Goal: Information Seeking & Learning: Learn about a topic

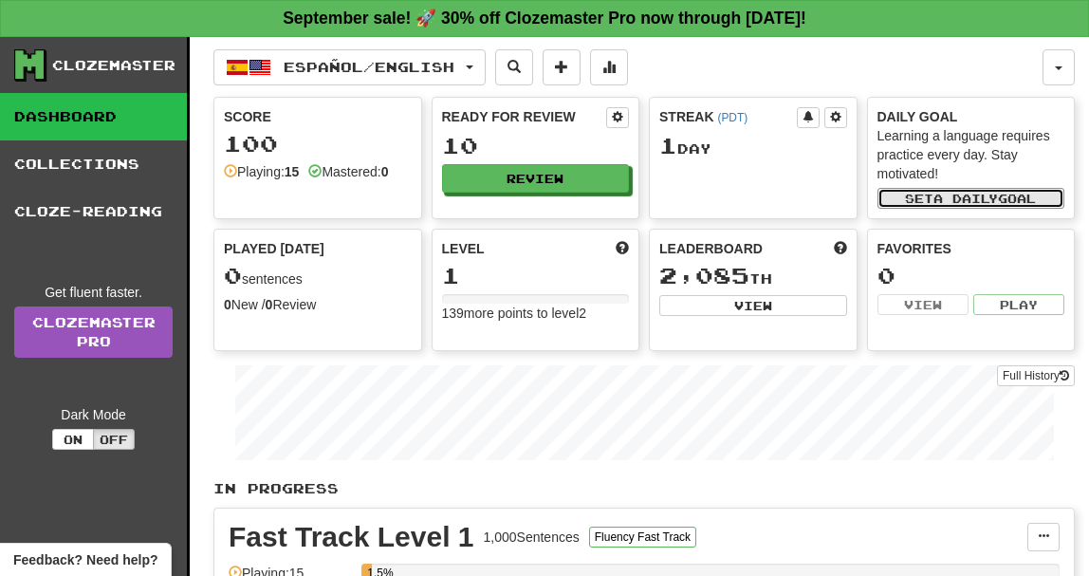
click at [939, 206] on button "Set a daily goal" at bounding box center [971, 198] width 188 height 21
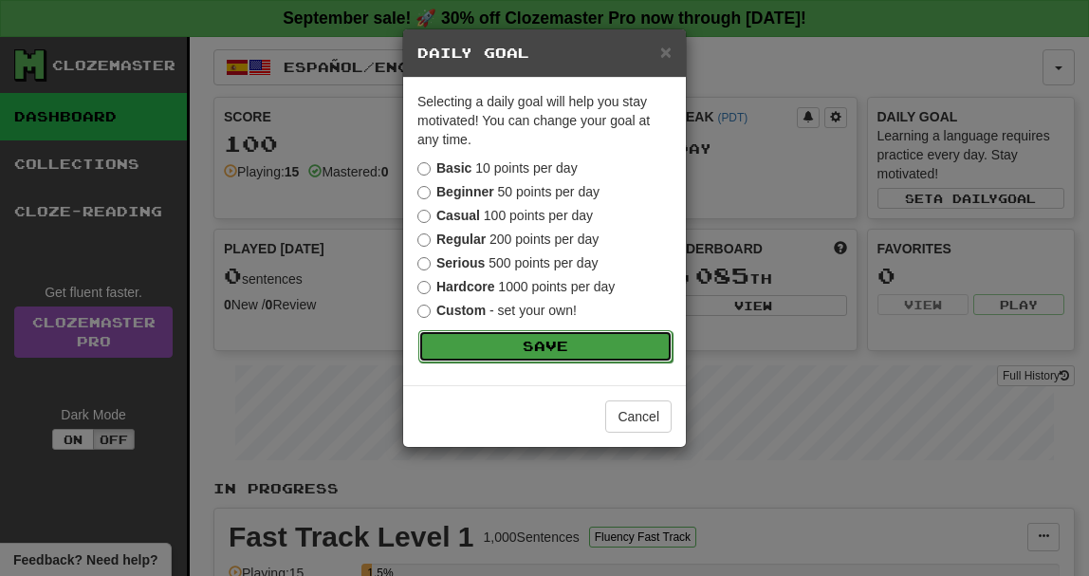
click at [540, 346] on button "Save" at bounding box center [545, 346] width 254 height 32
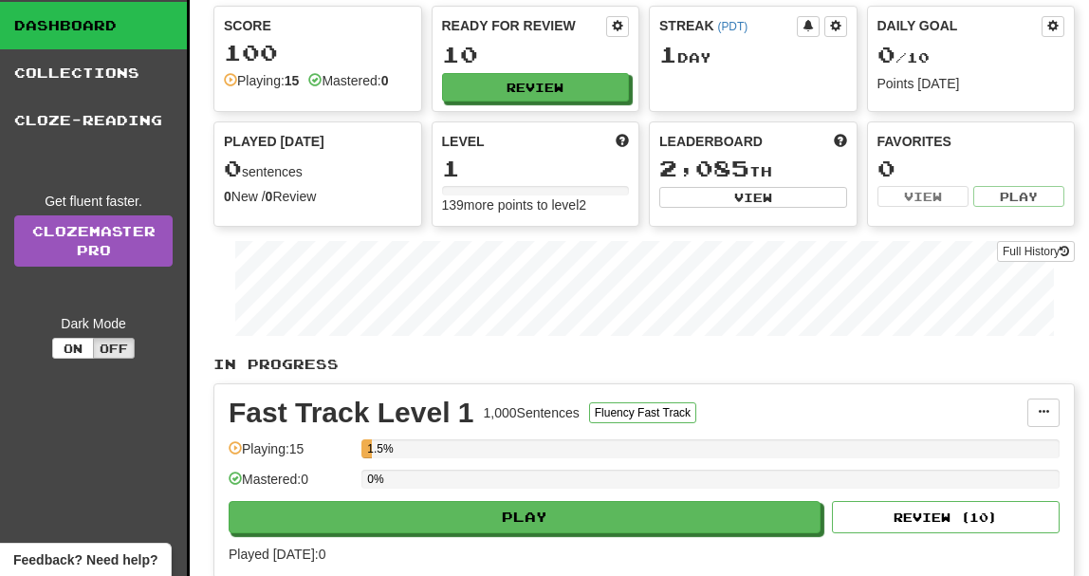
scroll to position [97, 0]
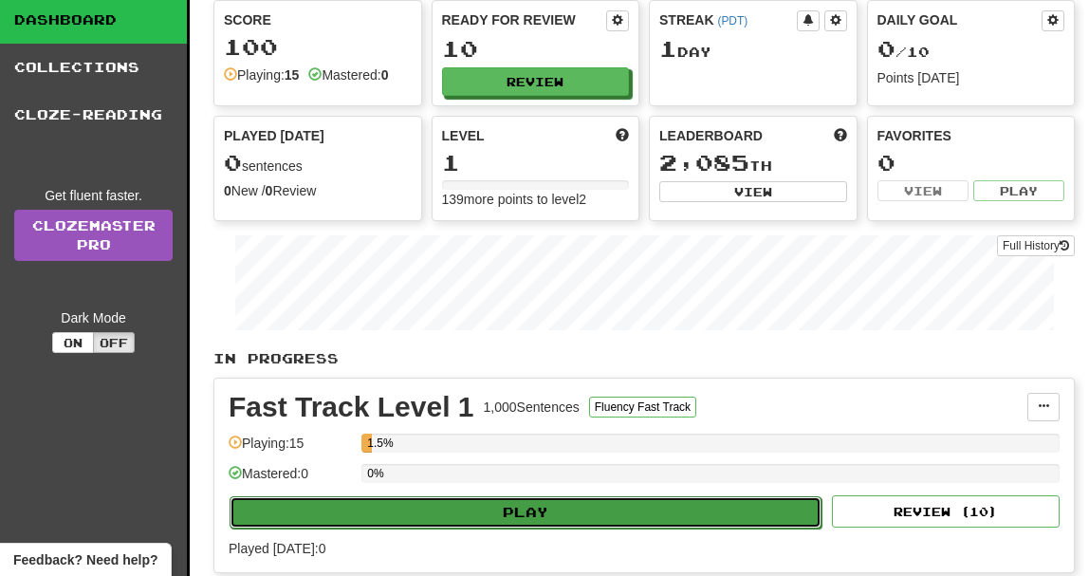
click at [569, 510] on button "Play" at bounding box center [525, 512] width 592 height 32
select select "**"
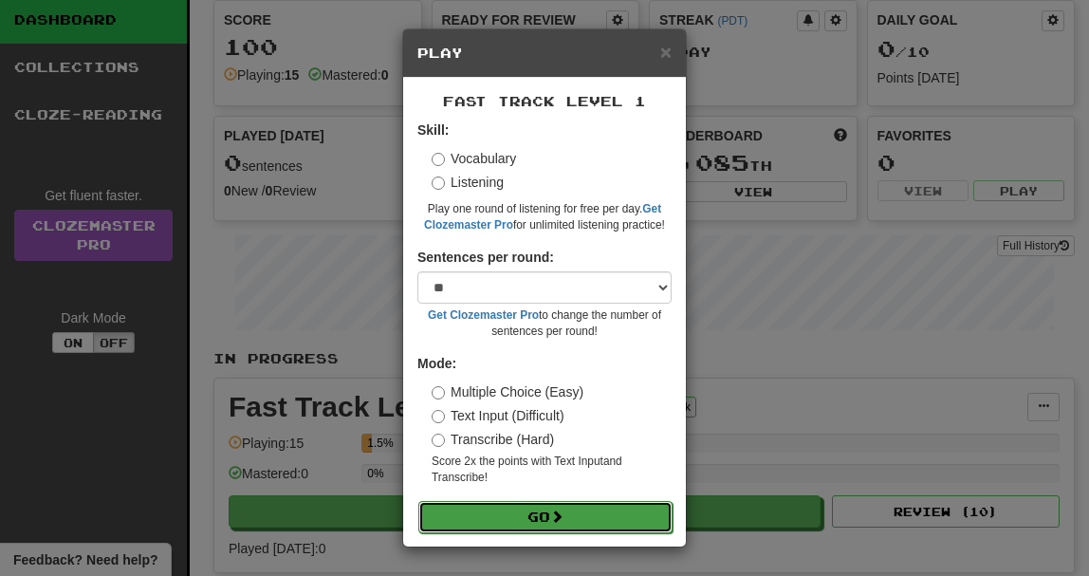
click at [537, 519] on button "Go" at bounding box center [545, 517] width 254 height 32
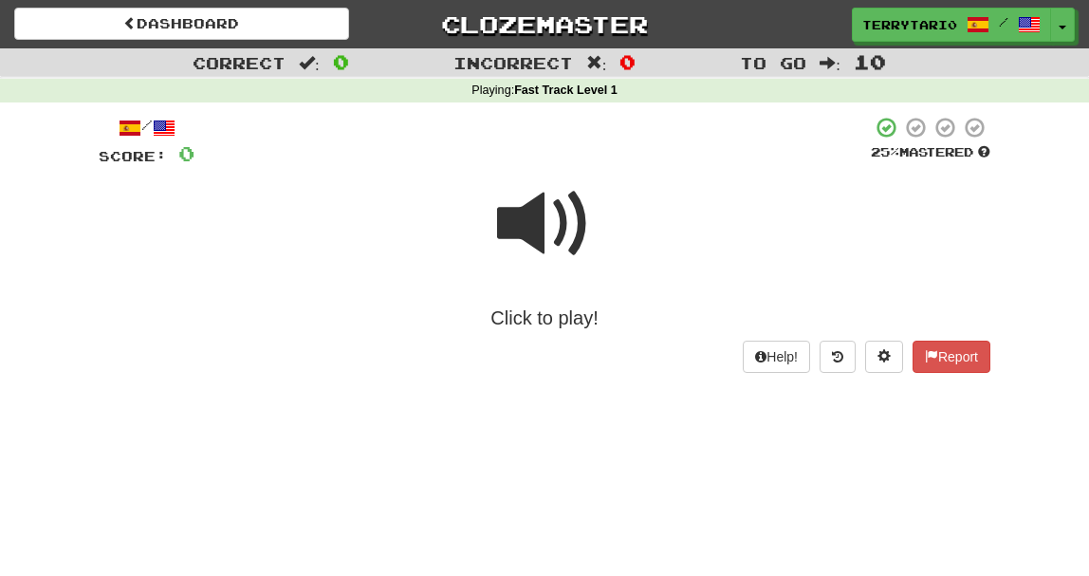
click at [515, 195] on span at bounding box center [544, 223] width 95 height 95
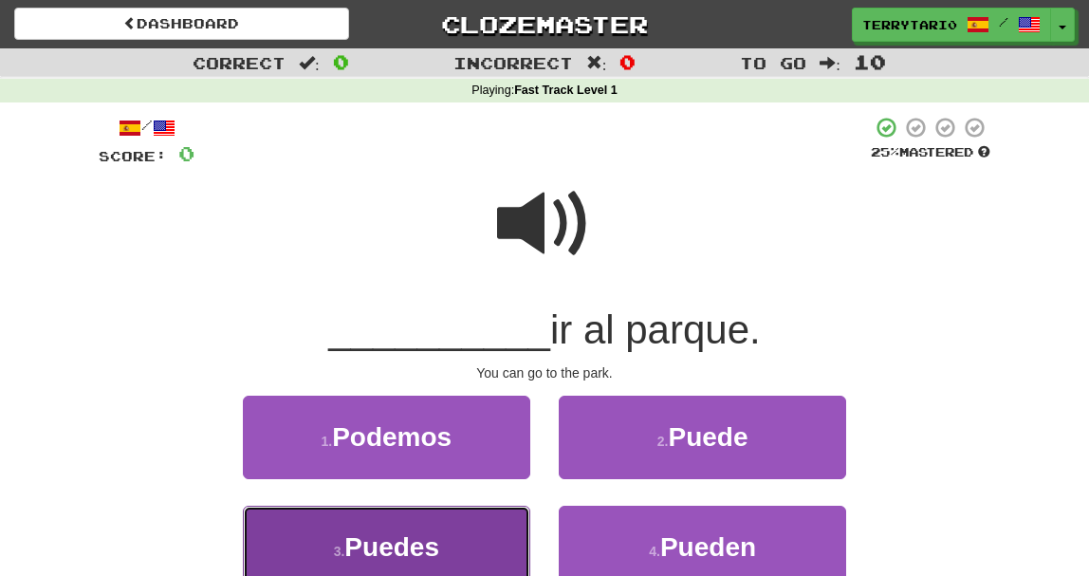
click at [337, 534] on button "3 . Puedes" at bounding box center [386, 546] width 287 height 82
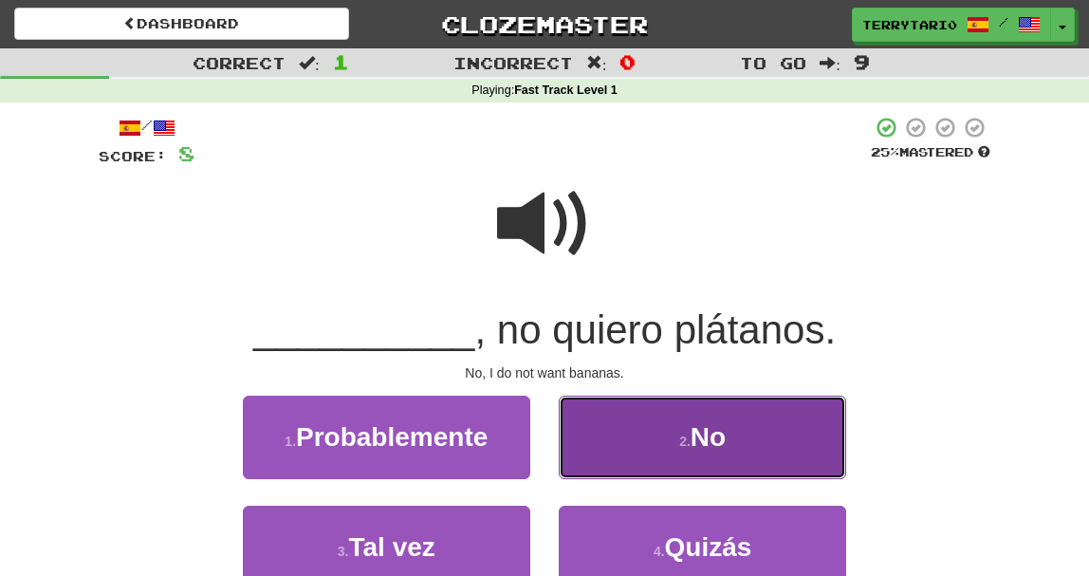
click at [742, 430] on button "2 . No" at bounding box center [701, 436] width 287 height 82
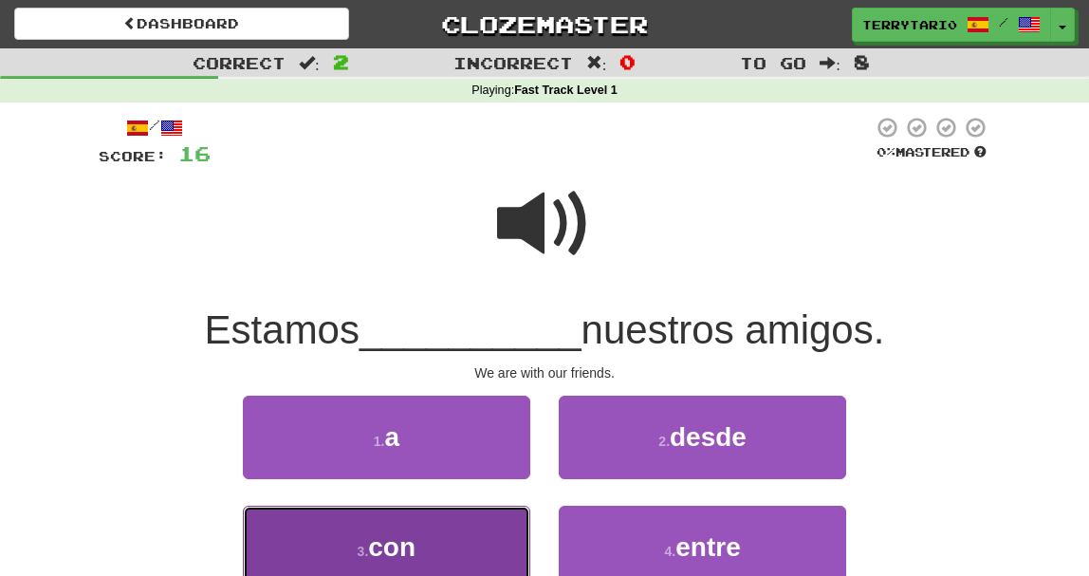
click at [385, 530] on button "3 . con" at bounding box center [386, 546] width 287 height 82
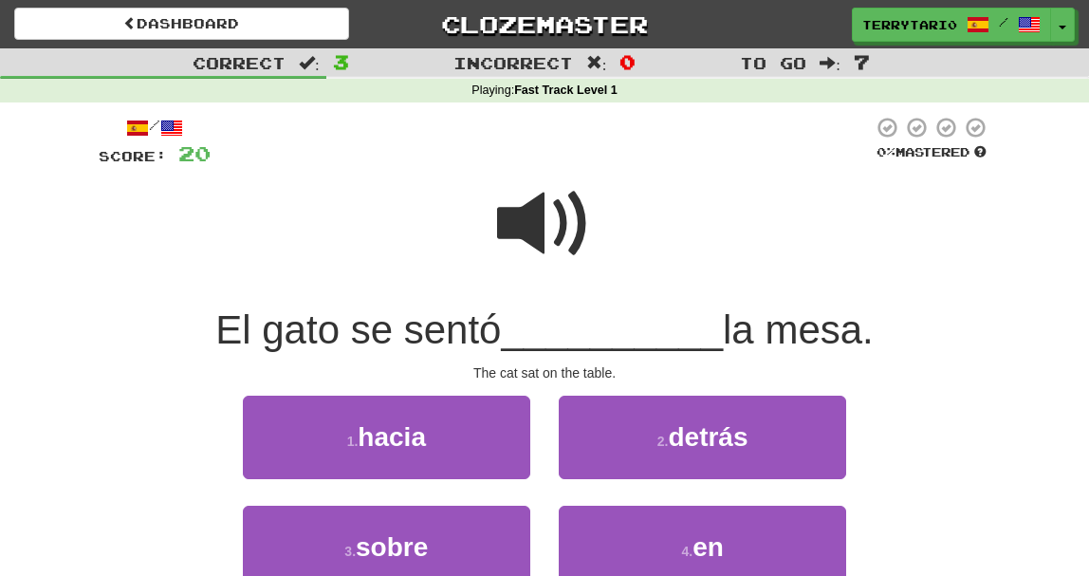
click at [516, 219] on span at bounding box center [544, 223] width 95 height 95
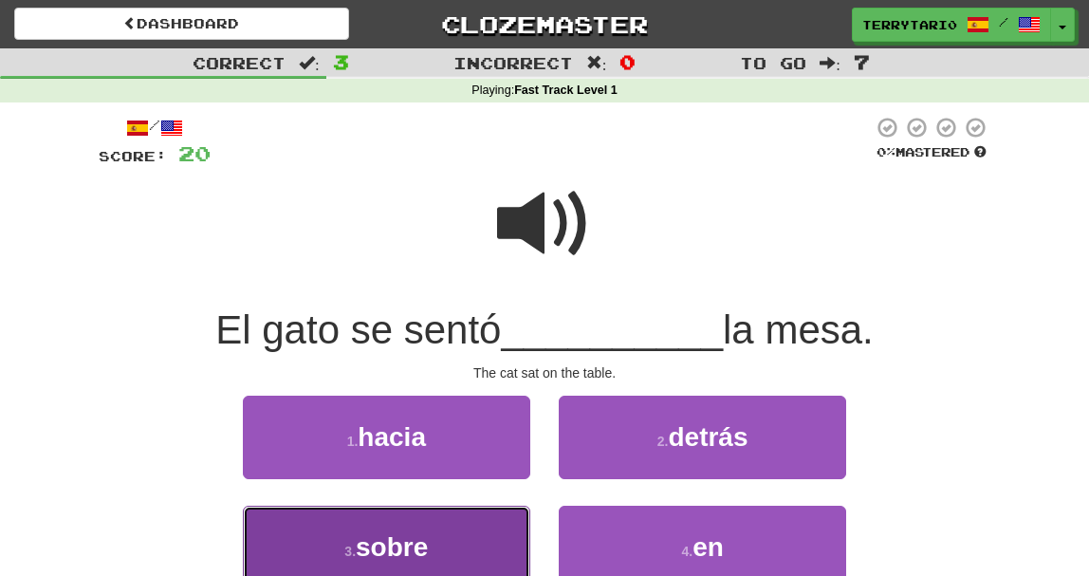
click at [439, 522] on button "3 . sobre" at bounding box center [386, 546] width 287 height 82
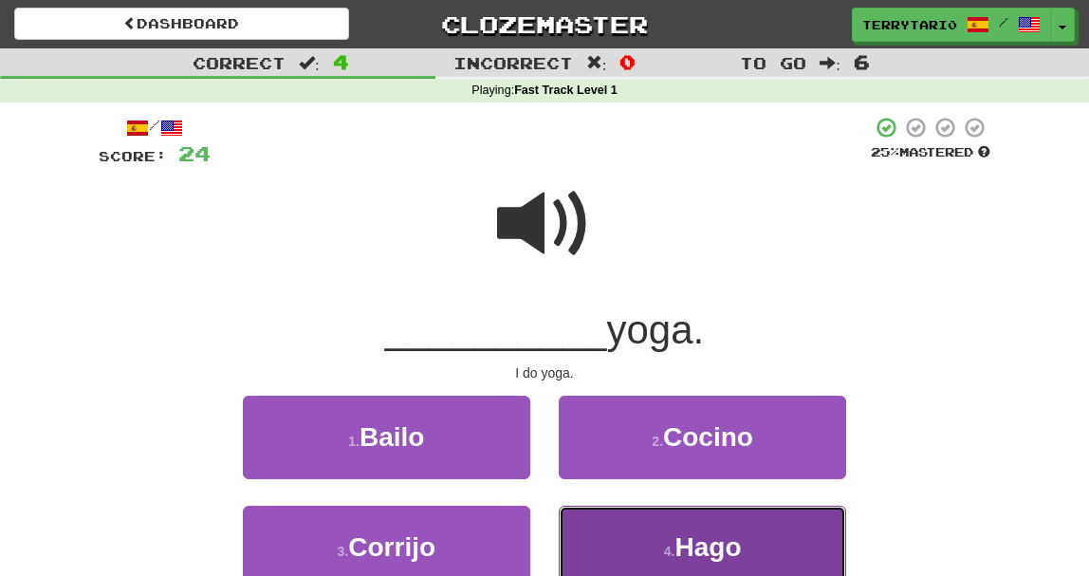
drag, startPoint x: 705, startPoint y: 542, endPoint x: 716, endPoint y: 545, distance: 11.7
click at [716, 545] on span "Hago" at bounding box center [707, 546] width 66 height 29
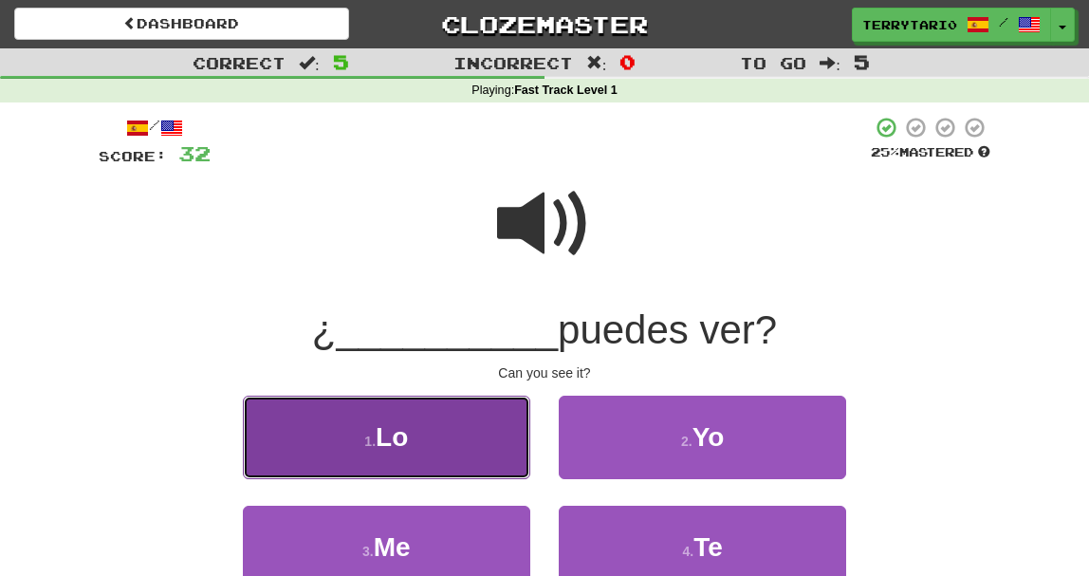
click at [377, 419] on button "1 . Lo" at bounding box center [386, 436] width 287 height 82
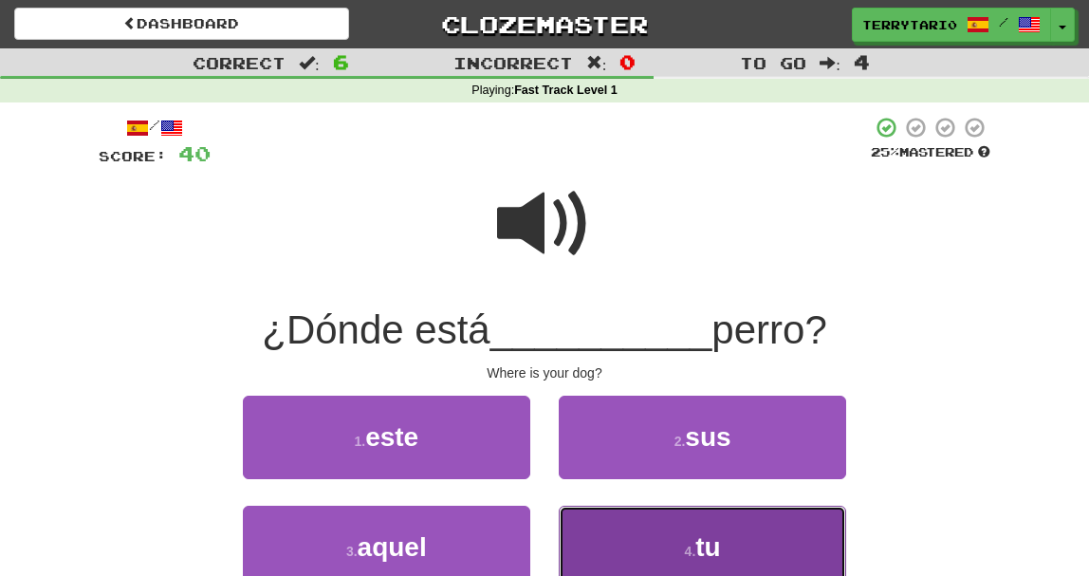
click at [723, 541] on button "4 . tu" at bounding box center [701, 546] width 287 height 82
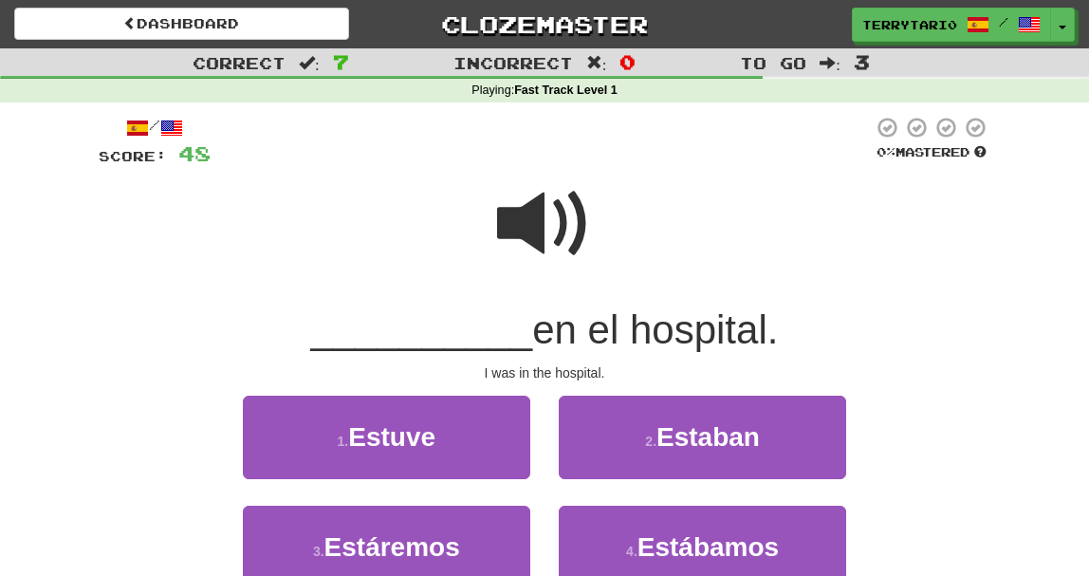
click at [539, 216] on span at bounding box center [544, 223] width 95 height 95
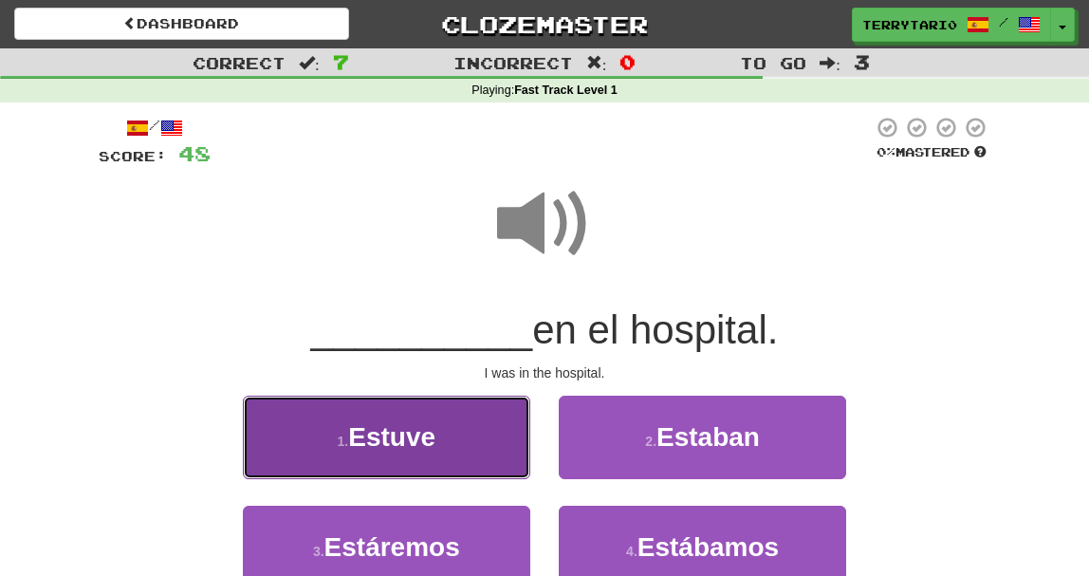
click at [411, 431] on span "Estuve" at bounding box center [391, 436] width 87 height 29
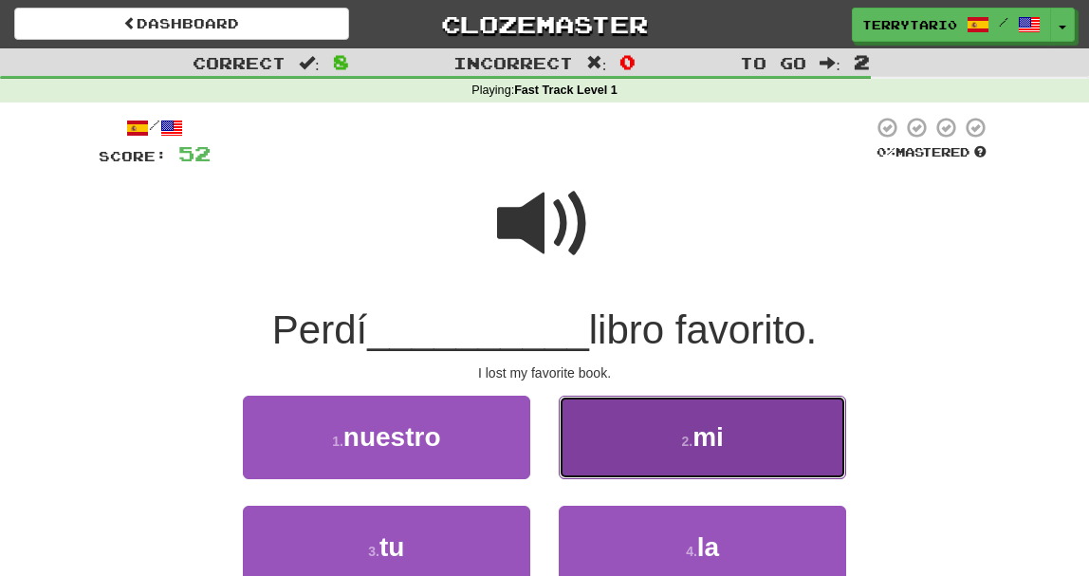
click at [706, 421] on button "2 . mi" at bounding box center [701, 436] width 287 height 82
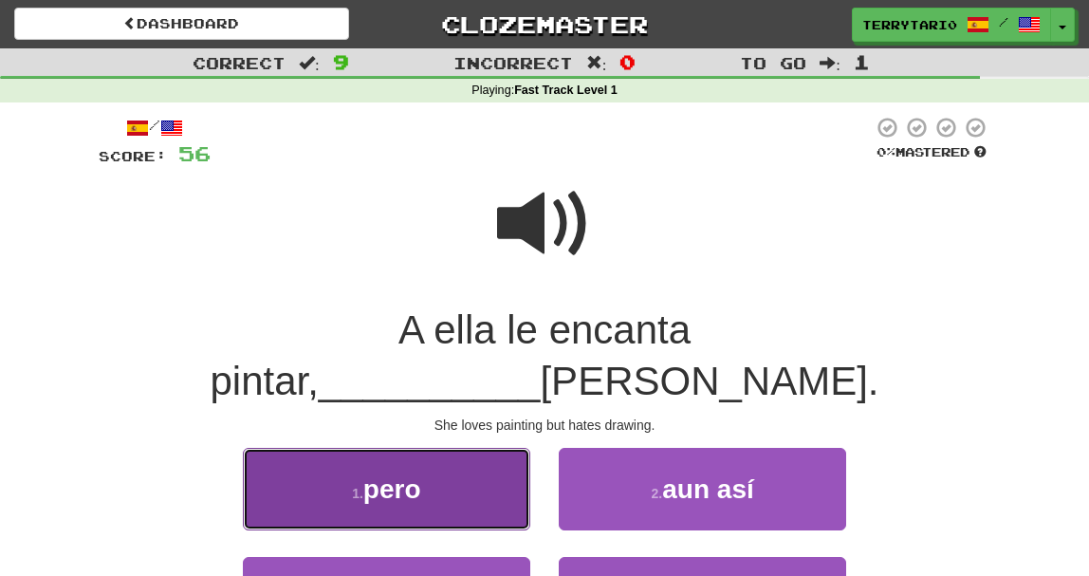
click at [387, 474] on span "pero" at bounding box center [392, 488] width 58 height 29
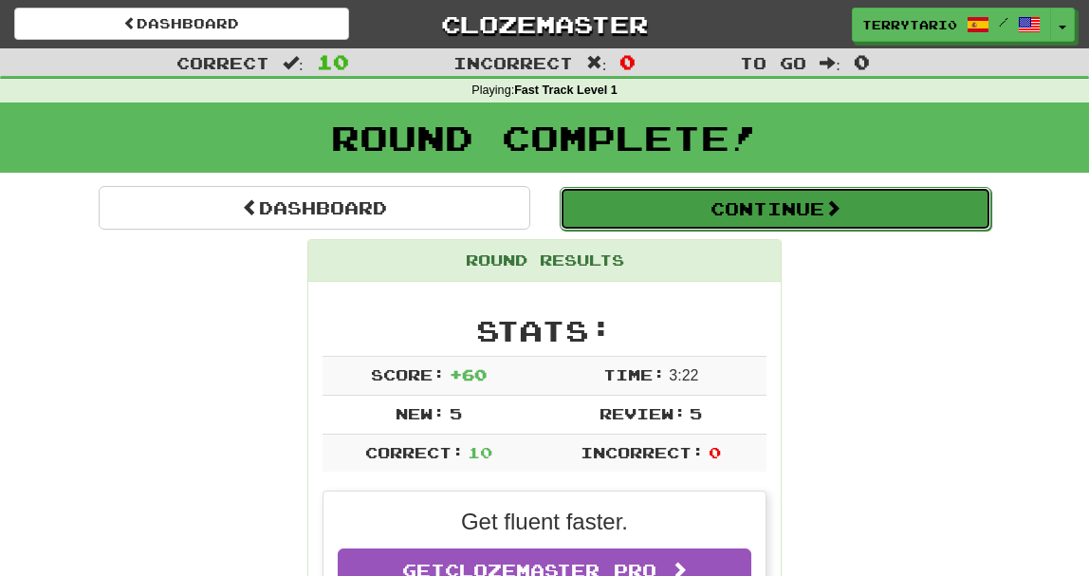
click at [799, 207] on button "Continue" at bounding box center [774, 209] width 431 height 44
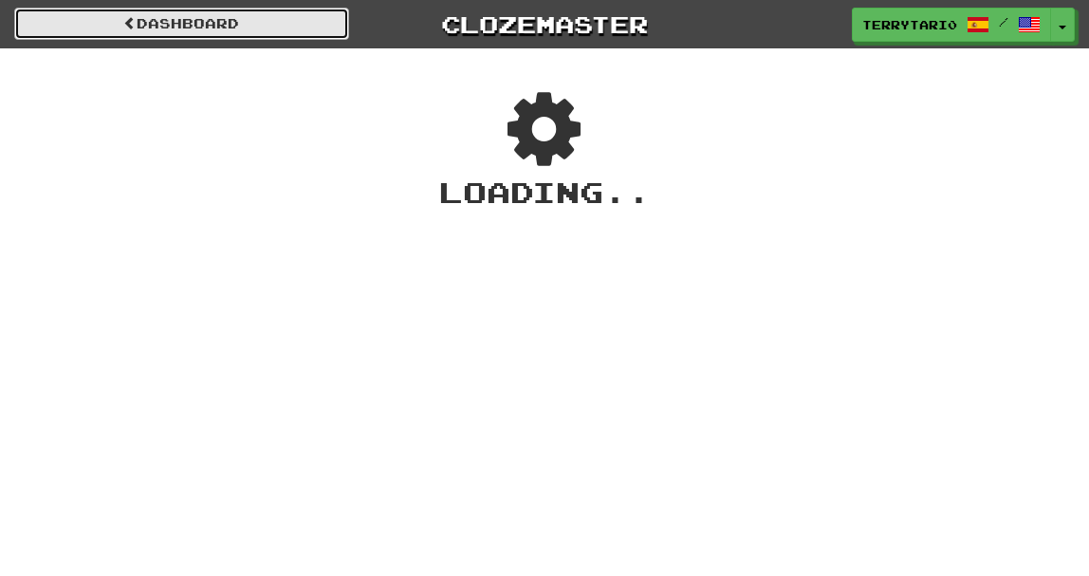
click at [174, 27] on link "Dashboard" at bounding box center [181, 24] width 335 height 32
